Goal: Find specific page/section: Find specific page/section

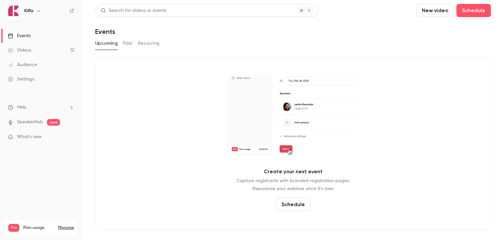
click at [133, 42] on button "Past" at bounding box center [128, 43] width 10 height 11
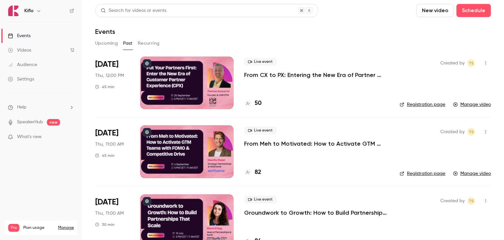
click at [106, 43] on button "Upcoming" at bounding box center [106, 43] width 23 height 11
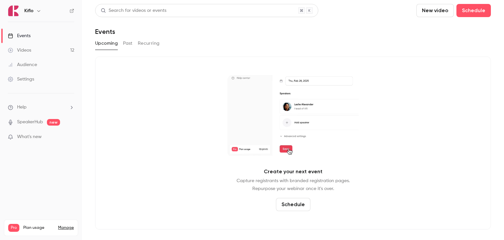
click at [125, 44] on button "Past" at bounding box center [128, 43] width 10 height 11
